Goal: Task Accomplishment & Management: Manage account settings

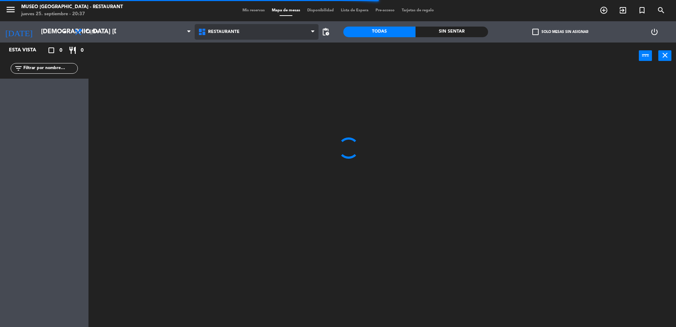
click at [226, 32] on span "Restaurante" at bounding box center [223, 31] width 31 height 5
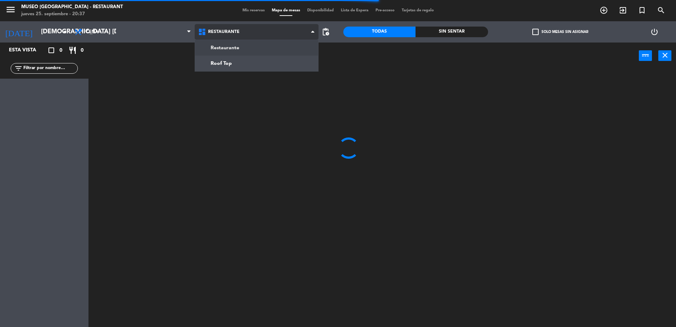
click at [256, 62] on ng-component "menu [GEOGRAPHIC_DATA] - Restaurant jueves 25. septiembre - 20:37 Mis reservas …" at bounding box center [338, 164] width 676 height 328
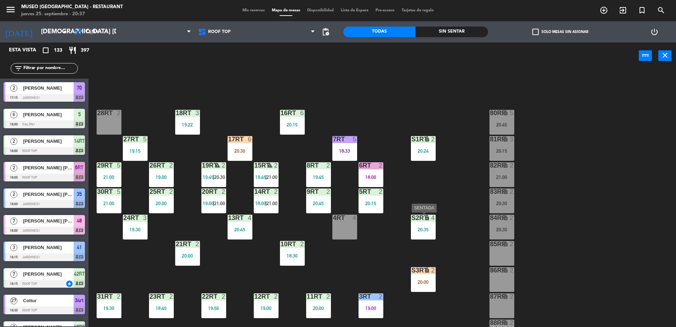
click at [419, 225] on div "S2RT lock 4 20:35" at bounding box center [423, 226] width 25 height 25
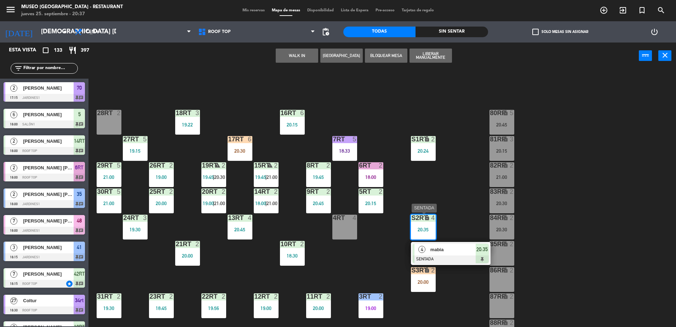
click at [462, 247] on span "mabia" at bounding box center [452, 249] width 45 height 7
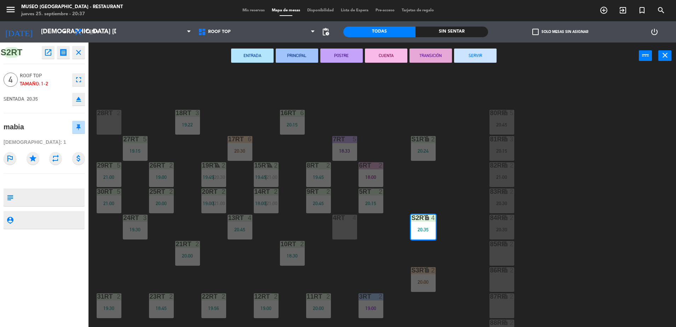
click at [439, 176] on div "18RT 3 19:22 16RT 6 20:15 28RT 2 80RR lock 5 20:45 27RT 5 19:15 7RT 5 18:33 S1R…" at bounding box center [385, 200] width 581 height 258
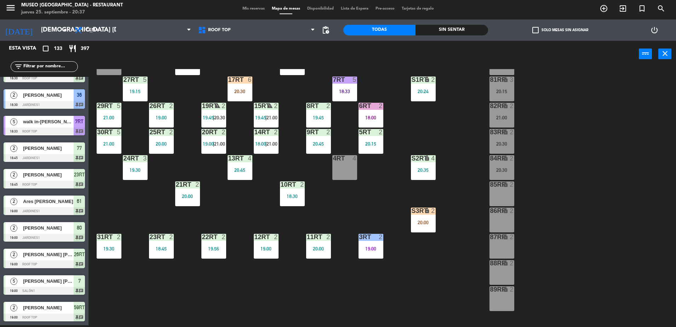
scroll to position [59, 0]
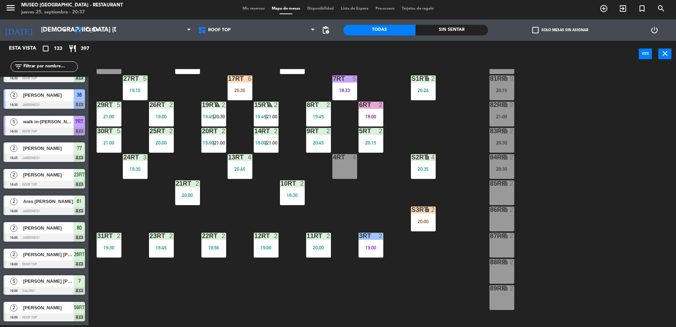
click at [44, 67] on input "text" at bounding box center [50, 67] width 55 height 8
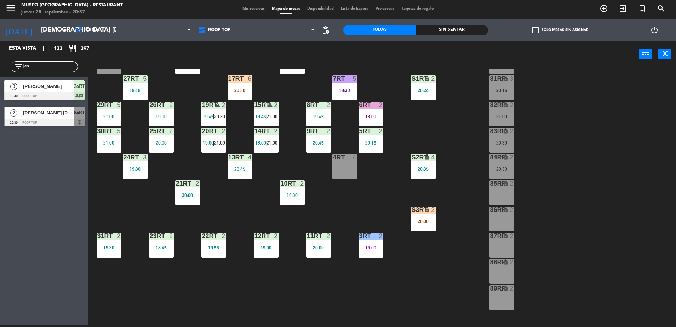
click at [367, 193] on div "18RT 3 19:22 16RT 6 20:15 28RT 2 80RR lock 5 20:45 27RT 5 19:15 7RT 5 18:33 S1R…" at bounding box center [385, 198] width 581 height 258
click at [348, 187] on div "18RT 3 19:22 16RT 6 20:15 28RT 2 80RR lock 5 20:45 27RT 5 19:15 7RT 5 18:33 S1R…" at bounding box center [385, 198] width 581 height 258
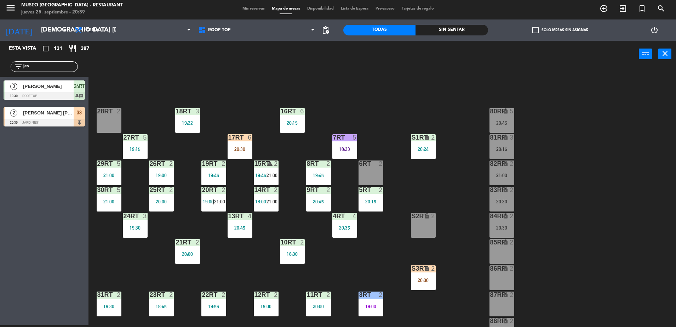
drag, startPoint x: 36, startPoint y: 63, endPoint x: -2, endPoint y: 62, distance: 37.9
click at [0, 62] on html "close × Museo Larco Café - Restaurant × chrome_reader_mode Listado de Reservas …" at bounding box center [338, 163] width 676 height 327
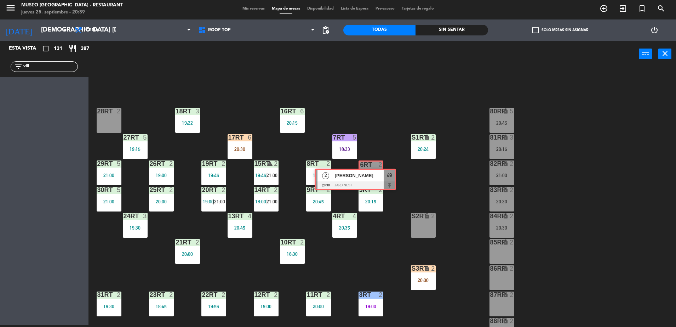
drag, startPoint x: 64, startPoint y: 82, endPoint x: 375, endPoint y: 168, distance: 321.9
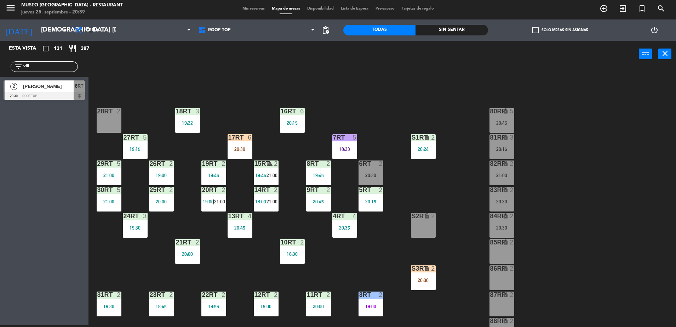
drag, startPoint x: 49, startPoint y: 67, endPoint x: 0, endPoint y: 69, distance: 49.3
click at [0, 69] on html "close × Museo Larco Café - Restaurant × chrome_reader_mode Listado de Reservas …" at bounding box center [338, 163] width 676 height 327
type input "rafa"
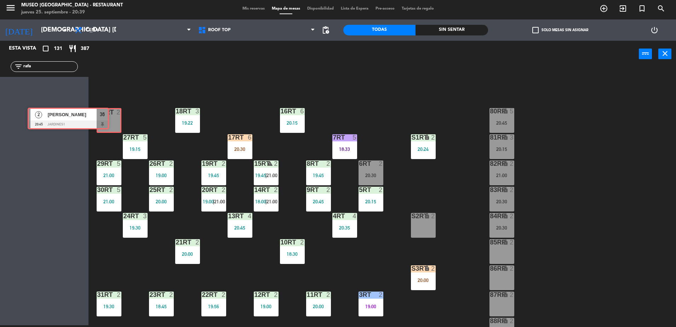
drag, startPoint x: 80, startPoint y: 90, endPoint x: 105, endPoint y: 117, distance: 37.3
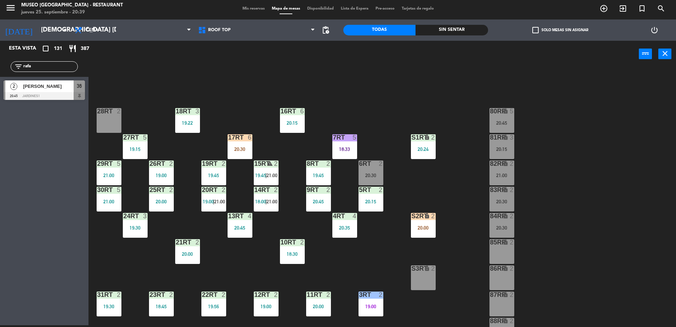
click at [347, 130] on div "18RT 3 19:22 16RT 6 20:15 28RT 2 80RR lock 5 20:45 27RT 5 19:15 7RT 5 18:33 S1R…" at bounding box center [385, 198] width 581 height 258
click at [373, 172] on div "6RT 2 20:30" at bounding box center [370, 172] width 25 height 25
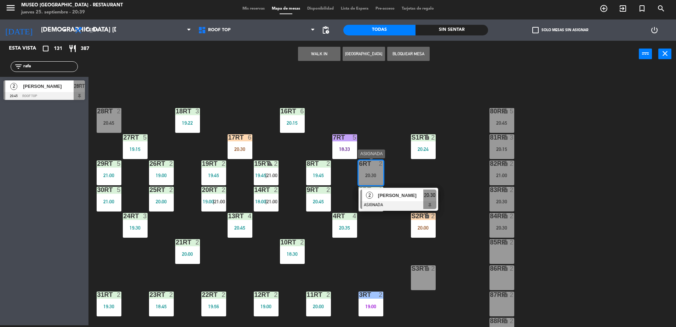
click at [392, 199] on div "[PERSON_NAME]" at bounding box center [400, 195] width 46 height 12
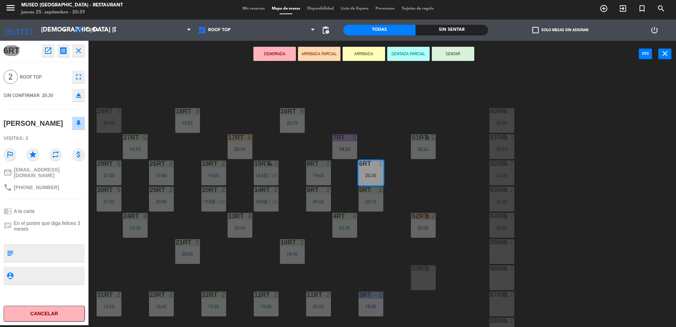
click at [330, 56] on button "ARRIBADA PARCIAL" at bounding box center [319, 54] width 42 height 14
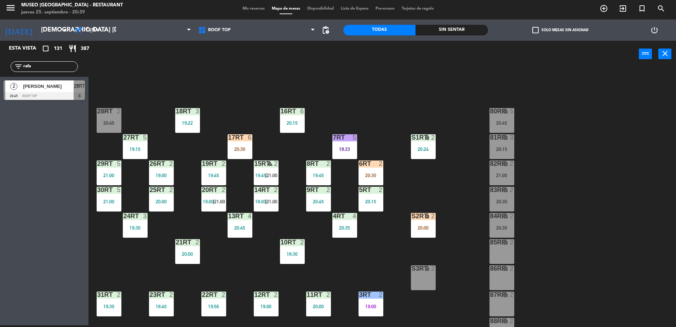
click at [104, 126] on div "28RT 2 20:45" at bounding box center [109, 120] width 25 height 25
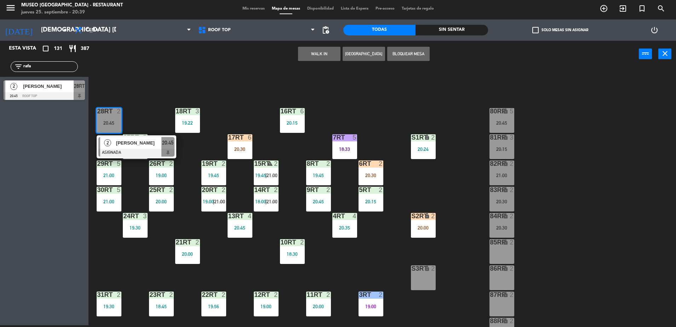
click at [134, 143] on span "[PERSON_NAME]" at bounding box center [138, 142] width 45 height 7
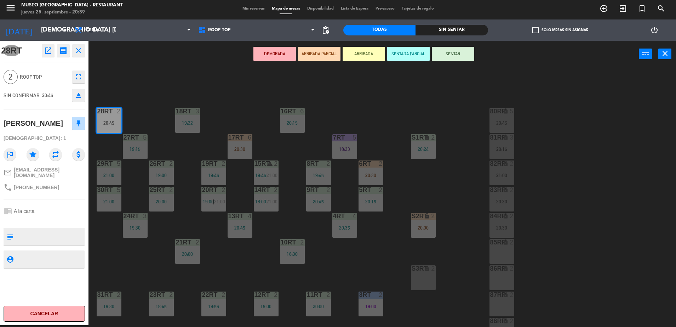
click at [313, 55] on button "ARRIBADA PARCIAL" at bounding box center [319, 54] width 42 height 14
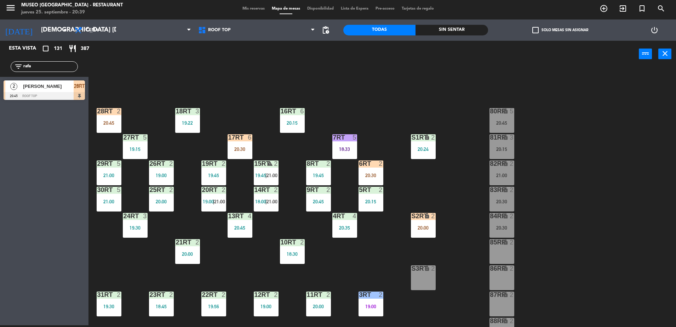
click at [235, 117] on div "18RT 3 19:22 16RT 6 20:15 28RT 2 20:45 80RR lock 5 20:45 27RT 5 19:15 7RT 5 18:…" at bounding box center [385, 198] width 581 height 258
click at [344, 227] on div "20:35" at bounding box center [344, 227] width 25 height 5
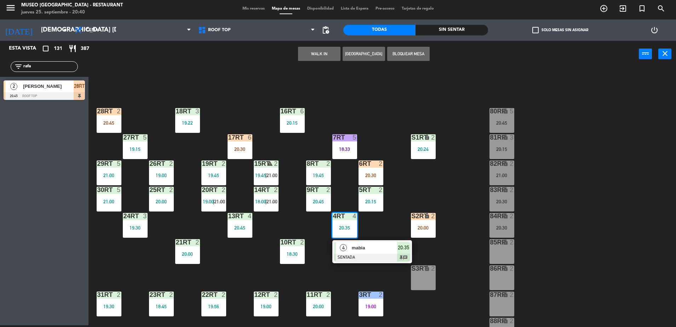
click at [380, 231] on div "18RT 3 19:22 16RT 6 20:15 28RT 2 20:45 80RR lock 5 20:45 27RT 5 19:15 7RT 5 18:…" at bounding box center [385, 198] width 581 height 258
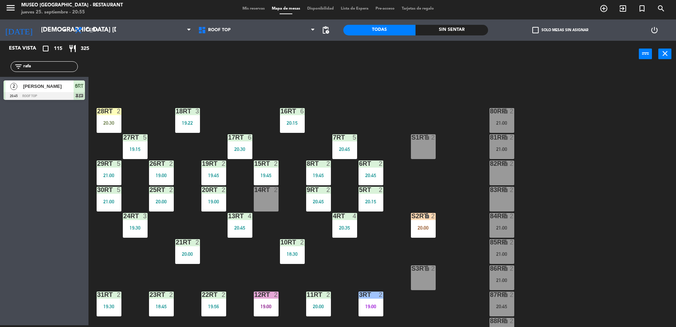
drag, startPoint x: 38, startPoint y: 67, endPoint x: -2, endPoint y: 65, distance: 39.7
click at [0, 65] on html "close × Museo Larco Café - Restaurant × chrome_reader_mode Listado de Reservas …" at bounding box center [338, 163] width 676 height 327
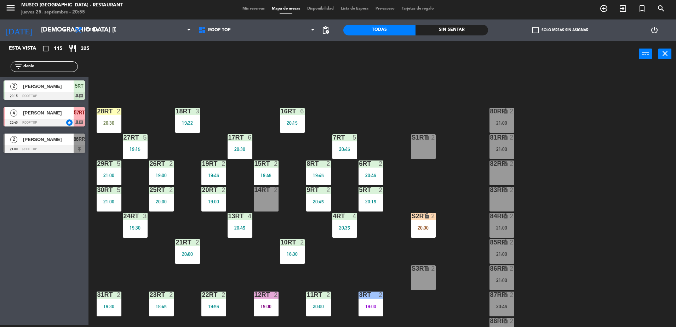
scroll to position [277, 0]
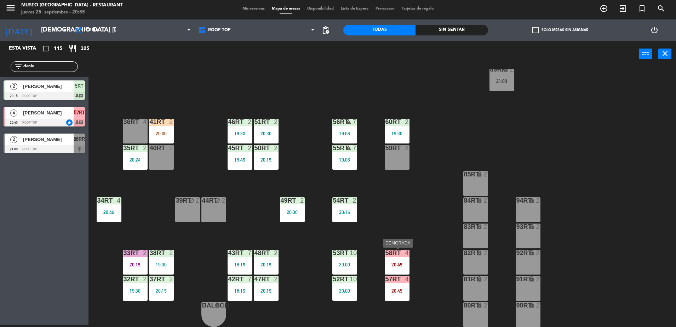
type input "danie"
click at [394, 251] on div at bounding box center [397, 252] width 12 height 6
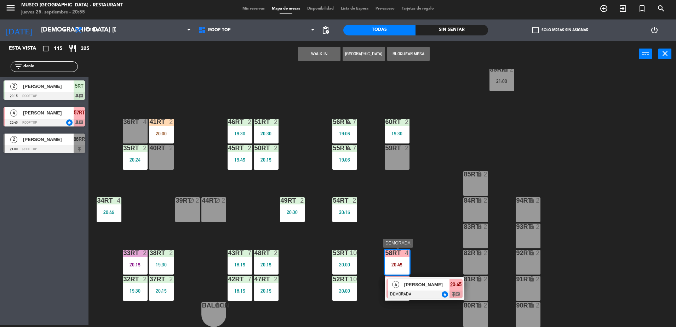
click at [431, 292] on div at bounding box center [424, 294] width 76 height 8
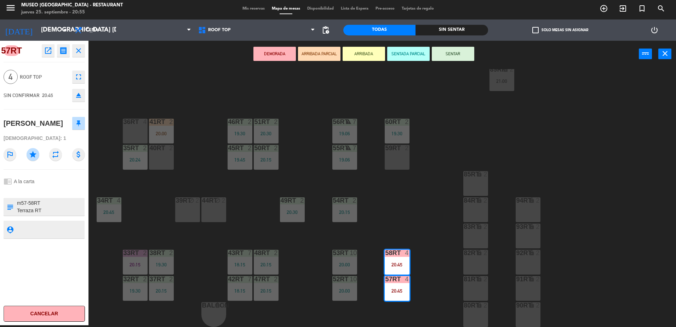
click at [324, 52] on button "ARRIBADA PARCIAL" at bounding box center [319, 54] width 42 height 14
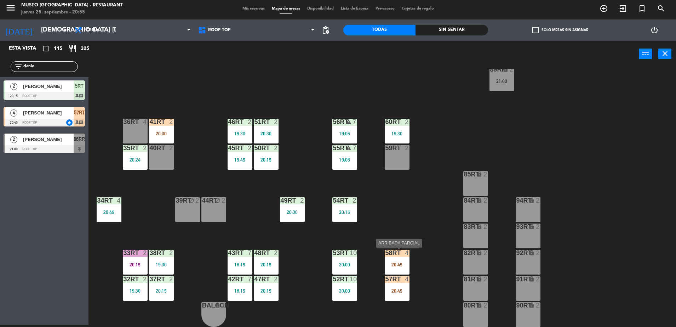
click at [386, 254] on div "58RT" at bounding box center [385, 252] width 0 height 6
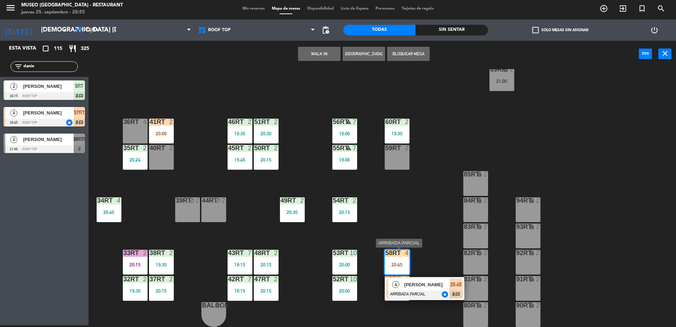
click at [428, 282] on span "[PERSON_NAME]" at bounding box center [426, 284] width 45 height 7
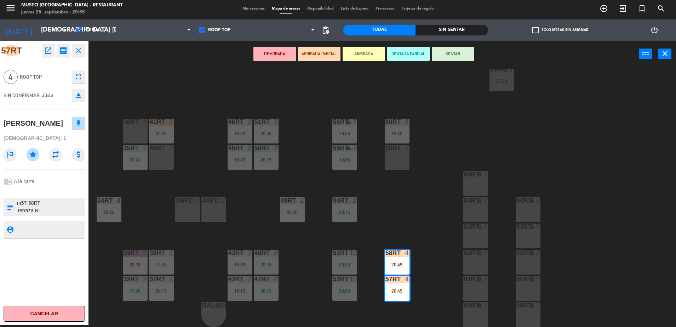
click at [58, 203] on textarea at bounding box center [50, 206] width 68 height 15
click at [73, 214] on div at bounding box center [50, 207] width 68 height 18
click at [263, 219] on div "18RT 3 19:22 16RT 6 20:15 28RT 2 20:30 80RR lock 2 21:00 27RT 5 19:15 7RT 5 20:…" at bounding box center [385, 198] width 581 height 258
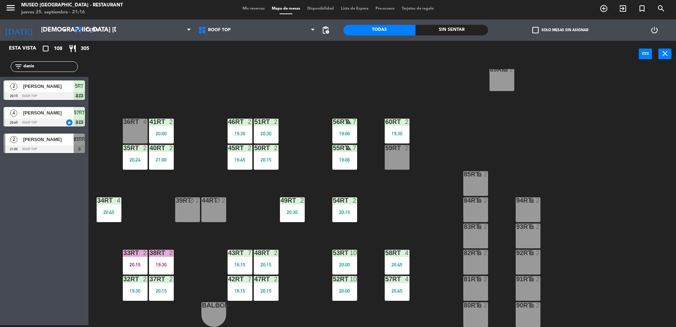
drag, startPoint x: 50, startPoint y: 67, endPoint x: -2, endPoint y: 66, distance: 51.7
click at [0, 66] on html "close × Museo Larco Café - Restaurant × chrome_reader_mode Listado de Reservas …" at bounding box center [338, 163] width 676 height 327
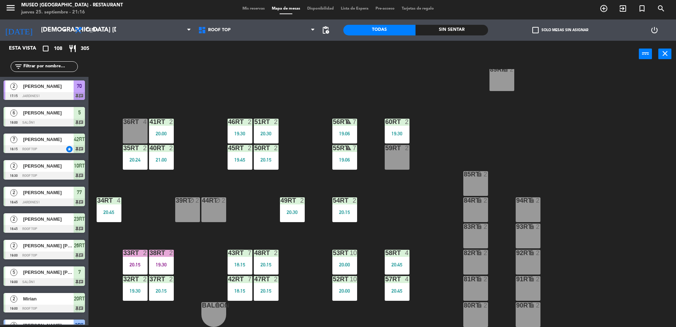
type input "d"
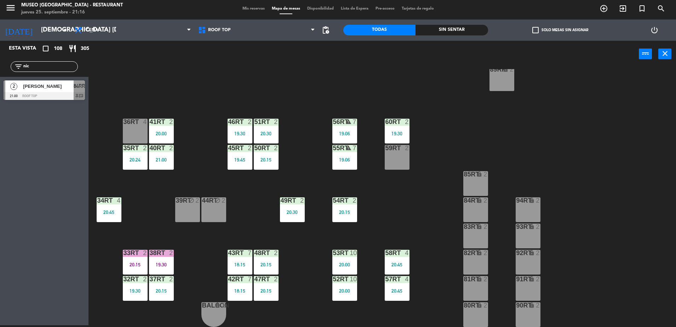
type input "nic"
click at [66, 88] on span "[PERSON_NAME]" at bounding box center [48, 85] width 51 height 7
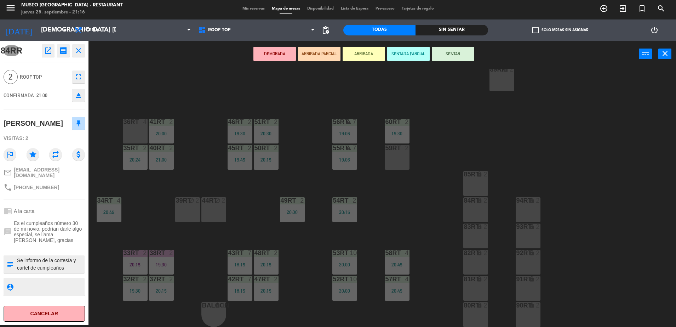
click at [53, 257] on textarea at bounding box center [50, 264] width 68 height 15
click at [143, 84] on div "18RT 3 19:22 16RT 6 20:15 28RT 2 20:30 80RR lock 2 21:00 27RT 5 19:15 7RT 5 20:…" at bounding box center [385, 198] width 581 height 258
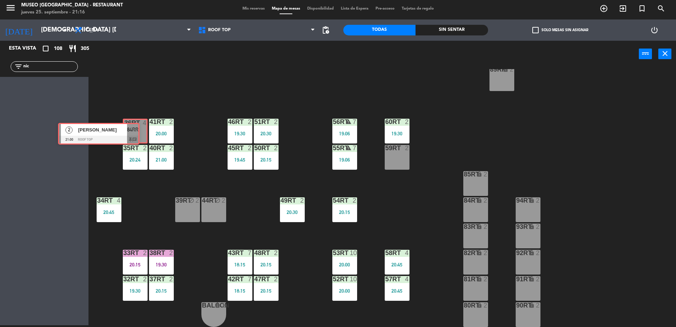
drag, startPoint x: 83, startPoint y: 85, endPoint x: 137, endPoint y: 127, distance: 67.8
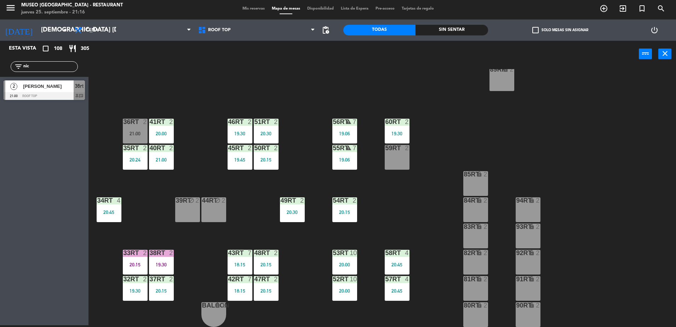
click at [137, 127] on div "36rt 2 21:00" at bounding box center [135, 131] width 25 height 25
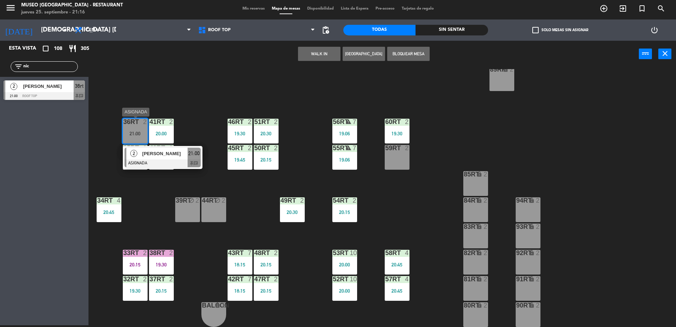
click at [172, 150] on span "[PERSON_NAME]" at bounding box center [164, 153] width 45 height 7
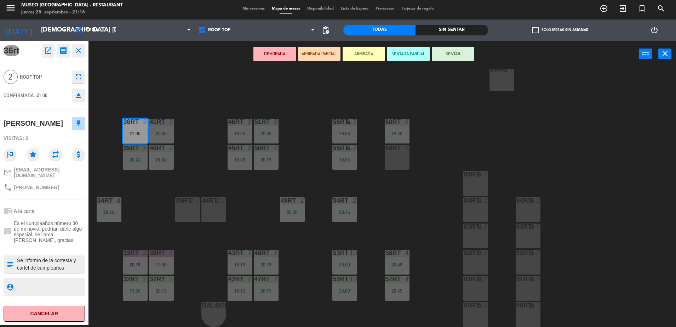
click at [322, 57] on button "ARRIBADA PARCIAL" at bounding box center [319, 54] width 42 height 14
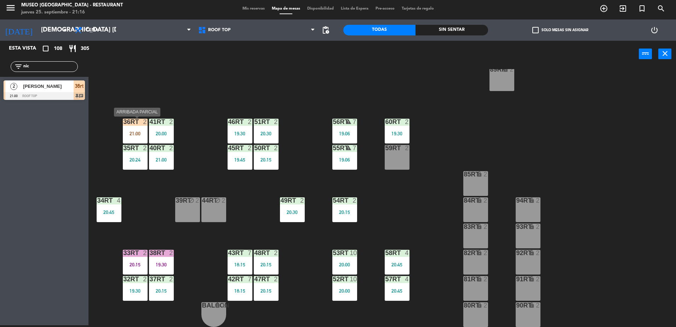
click at [131, 132] on div "21:00" at bounding box center [135, 133] width 25 height 5
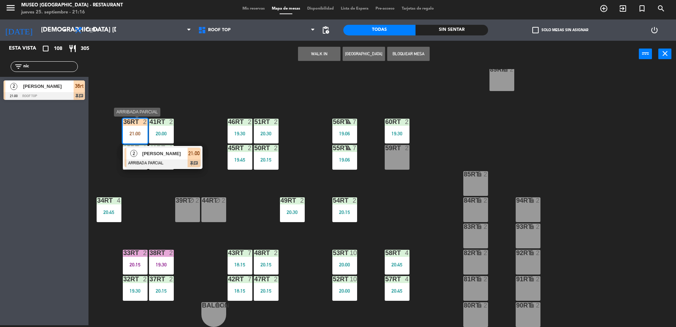
click at [207, 167] on div "2 [PERSON_NAME] ARRIBADA PARCIAL 21:00 chat" at bounding box center [162, 157] width 90 height 23
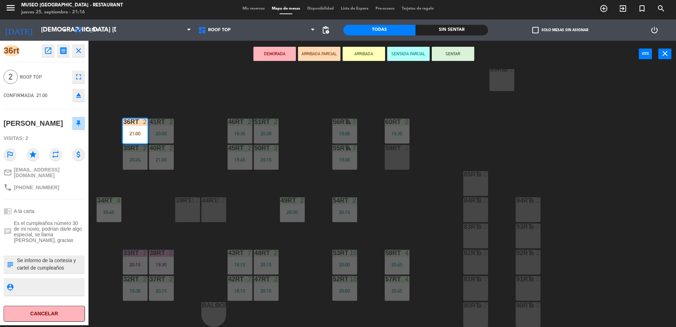
click at [40, 261] on textarea at bounding box center [50, 264] width 68 height 15
type textarea "Se informo de la cortesía y cartel de cumpleaños desea terraza rt llegó 21:16"
click at [60, 207] on div "chrome_reader_mode A la carta" at bounding box center [44, 210] width 81 height 13
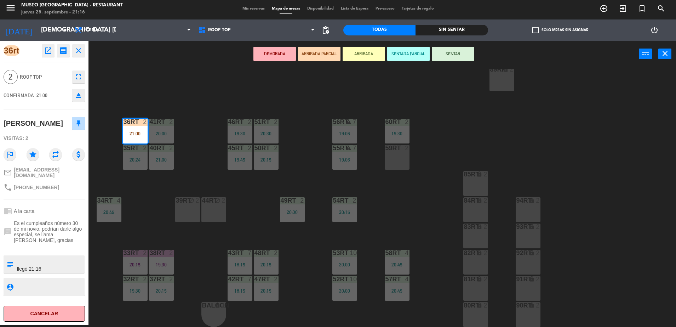
click at [60, 207] on div "chrome_reader_mode A la carta" at bounding box center [44, 210] width 81 height 13
click at [48, 257] on textarea at bounding box center [50, 264] width 68 height 15
click at [130, 237] on div "18RT 3 19:22 16RT 6 20:15 28RT 2 20:30 80RR lock 2 21:00 27RT 5 19:15 7RT 5 20:…" at bounding box center [385, 198] width 581 height 258
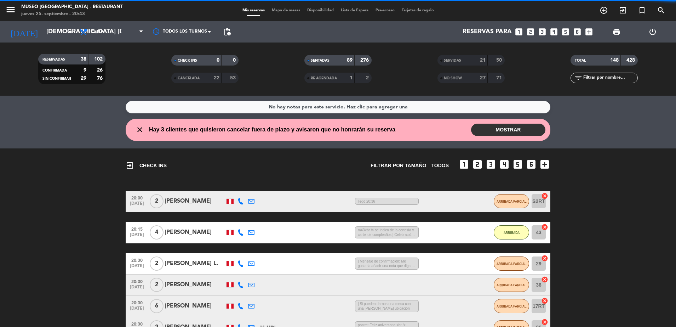
click at [487, 82] on div "NO SHOW 27 71" at bounding box center [470, 78] width 67 height 11
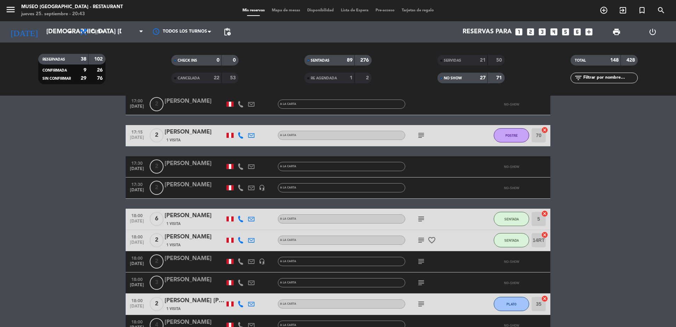
scroll to position [712, 0]
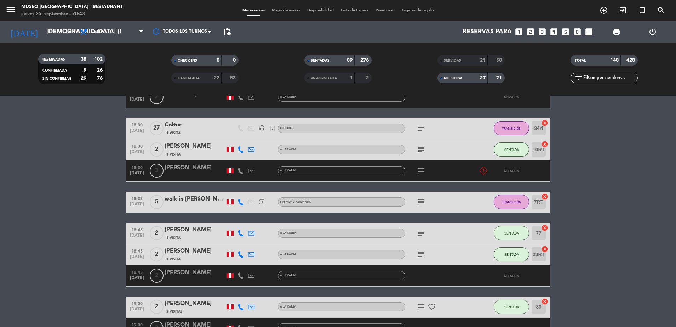
click at [259, 25] on div "Reservas para looks_one looks_two looks_3 looks_4 looks_5 looks_6 add_box" at bounding box center [415, 31] width 362 height 21
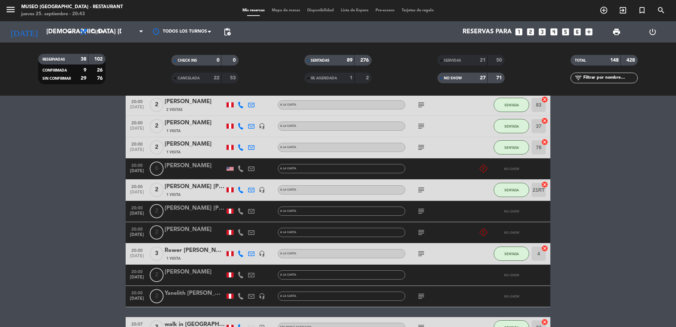
scroll to position [2039, 0]
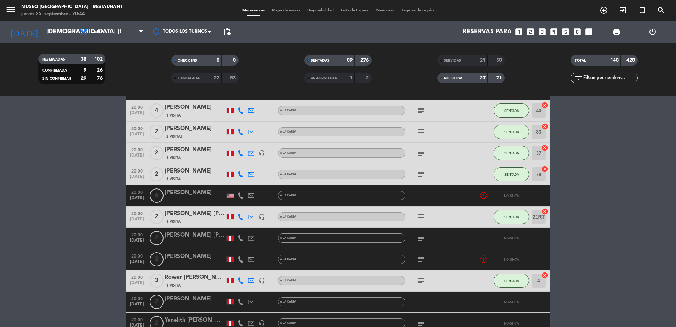
click at [602, 77] on input "text" at bounding box center [609, 78] width 55 height 8
type input "r"
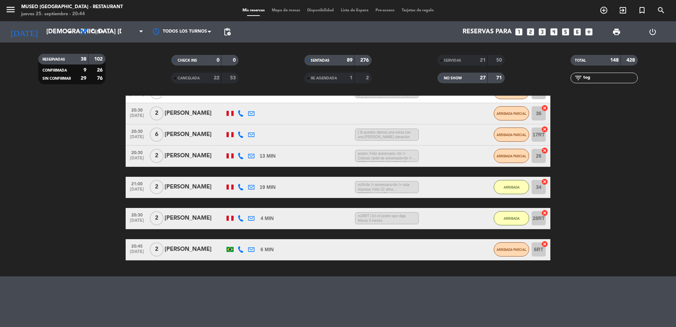
scroll to position [171, 0]
type input "tog"
drag, startPoint x: 611, startPoint y: 81, endPoint x: 502, endPoint y: 67, distance: 109.2
click at [502, 67] on div "RESERVADAS 38 102 CONFIRMADA 9 26 SIN CONFIRMAR 29 76 CHECK INS 0 0 CANCELADA 2…" at bounding box center [338, 69] width 676 height 39
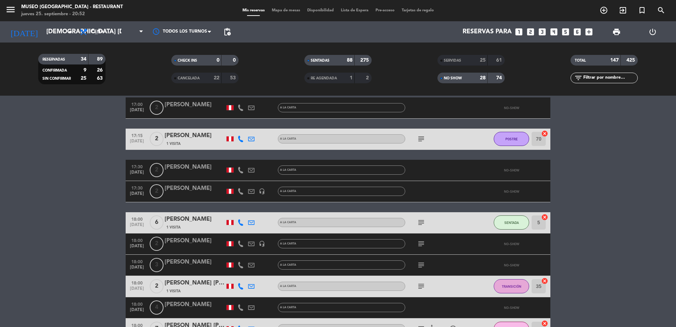
scroll to position [529, 0]
